Goal: Check status: Check status

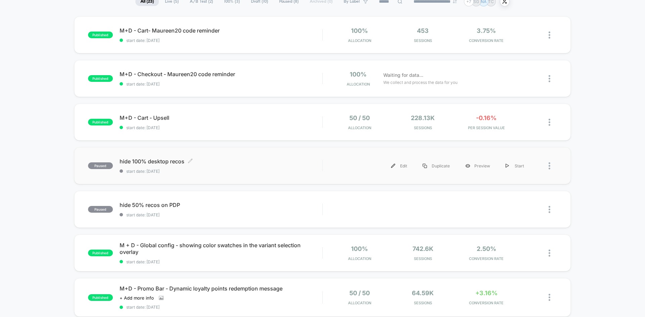
scroll to position [60, 0]
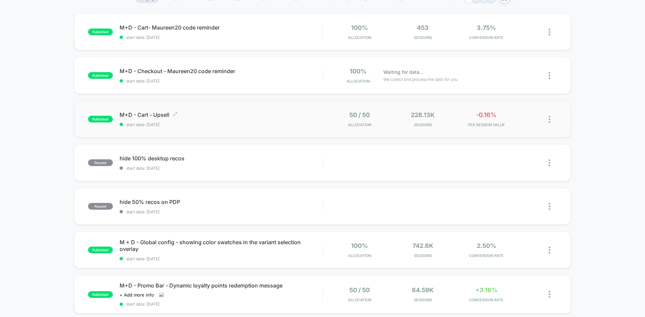
click at [255, 126] on span "start date: [DATE]" at bounding box center [221, 124] width 202 height 5
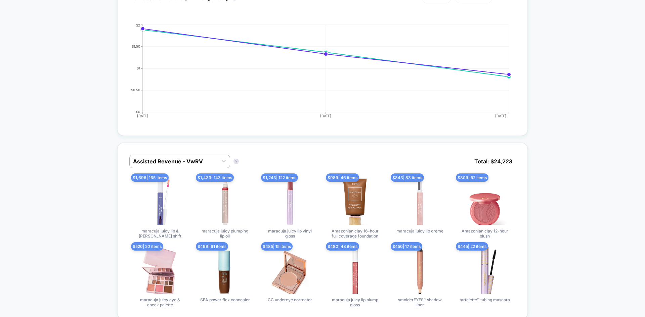
scroll to position [315, 0]
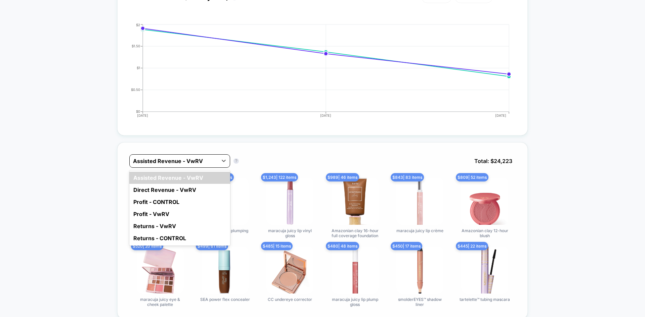
click at [156, 162] on div at bounding box center [173, 161] width 81 height 8
click at [155, 192] on div "Direct Revenue - VwRV" at bounding box center [179, 190] width 101 height 12
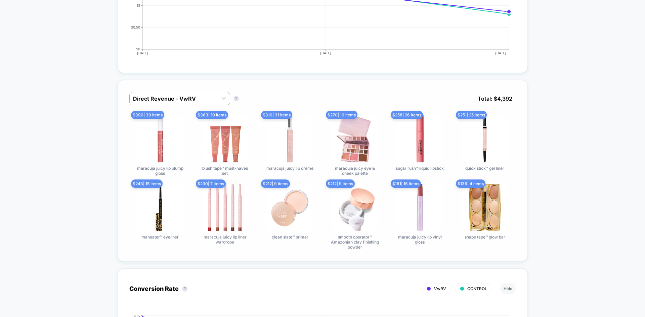
scroll to position [389, 0]
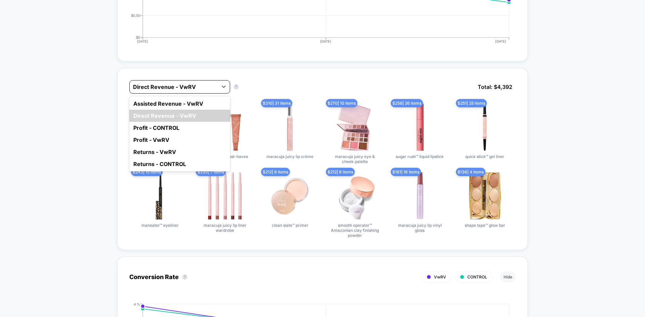
click at [157, 82] on div "Direct Revenue - VwRV" at bounding box center [174, 87] width 88 height 11
click at [161, 109] on div "Assisted Revenue - VwRV" at bounding box center [179, 104] width 101 height 12
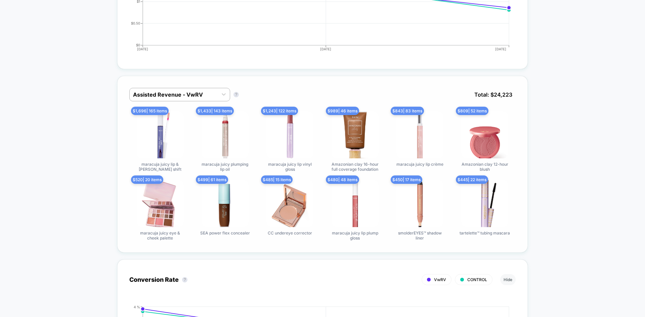
scroll to position [381, 0]
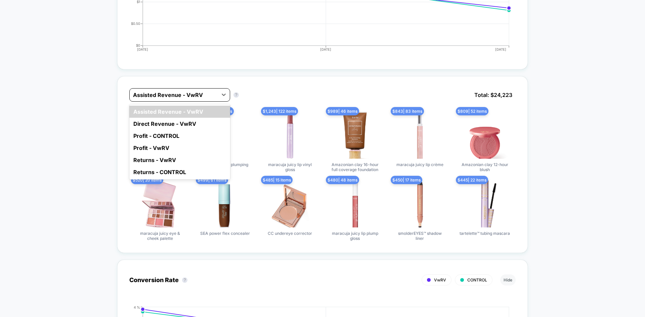
click at [192, 92] on div at bounding box center [173, 95] width 81 height 8
click at [184, 120] on div "Direct Revenue - VwRV" at bounding box center [179, 124] width 101 height 12
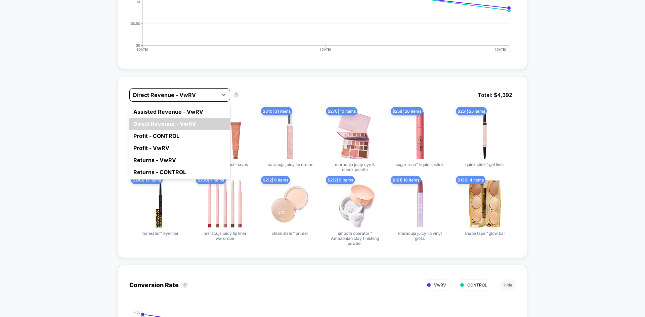
click at [193, 93] on div at bounding box center [173, 95] width 81 height 8
click at [183, 147] on div "Profit - VwRV" at bounding box center [179, 148] width 101 height 12
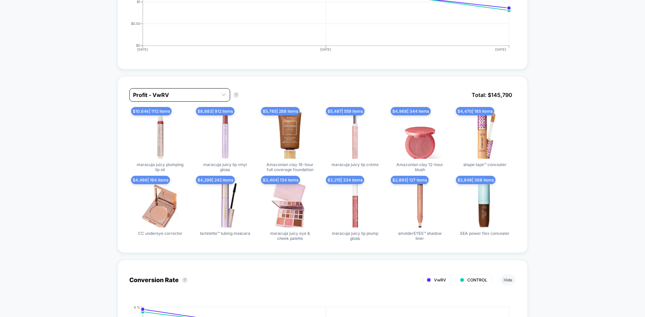
click at [202, 97] on div at bounding box center [173, 95] width 81 height 8
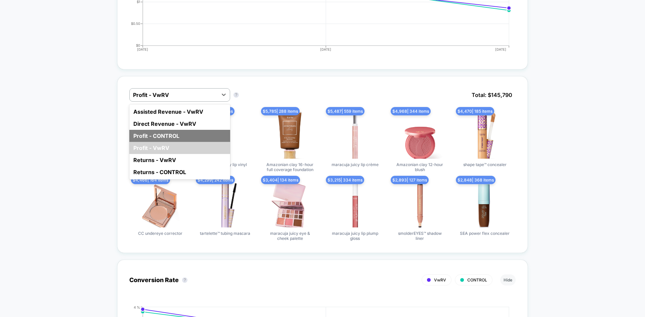
click at [189, 135] on div "Profit - CONTROL" at bounding box center [179, 136] width 101 height 12
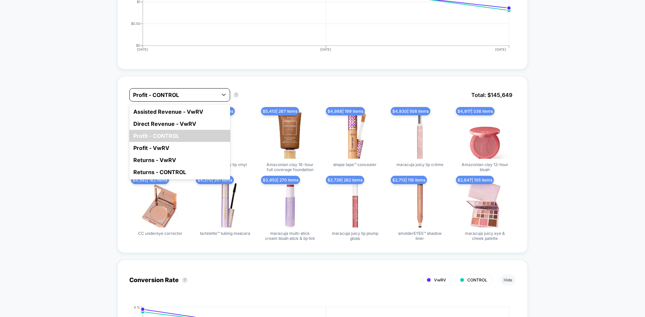
click at [201, 94] on div at bounding box center [173, 95] width 81 height 8
click at [196, 112] on div "Assisted Revenue - VwRV" at bounding box center [179, 112] width 101 height 12
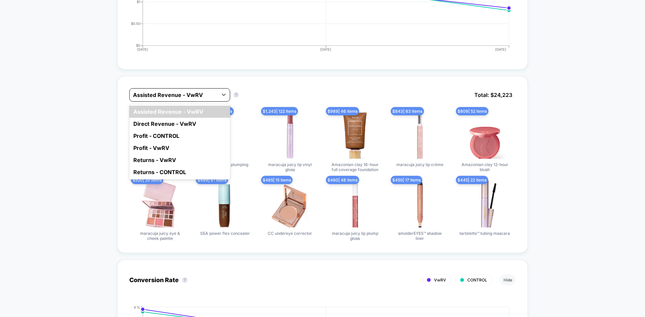
click at [204, 94] on div at bounding box center [173, 95] width 81 height 8
click at [198, 121] on div "Direct Revenue - VwRV" at bounding box center [179, 124] width 101 height 12
